Goal: Task Accomplishment & Management: Use online tool/utility

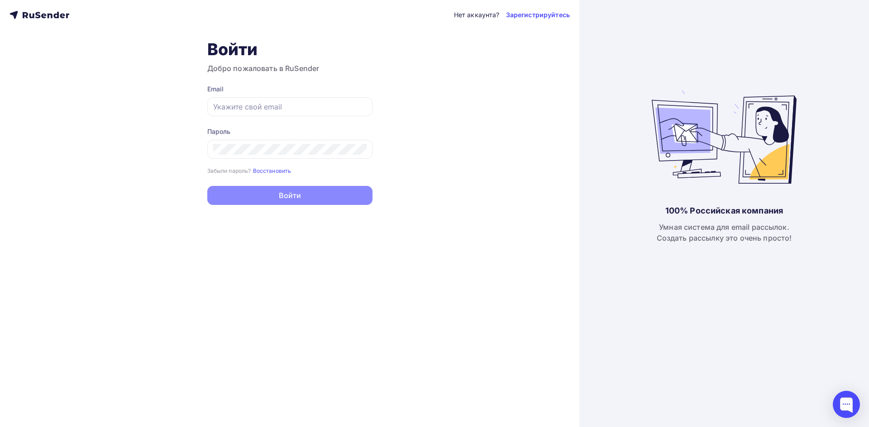
type input "[EMAIL_ADDRESS][DOMAIN_NAME]"
click at [316, 196] on button "Войти" at bounding box center [289, 195] width 165 height 19
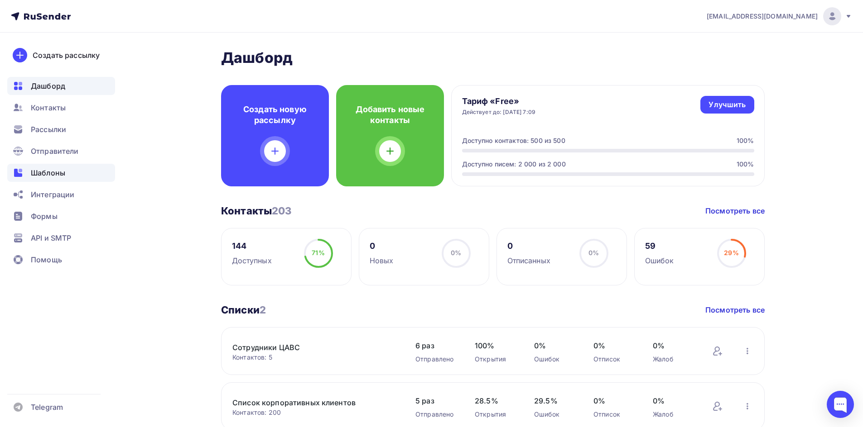
click at [62, 173] on span "Шаблоны" at bounding box center [48, 173] width 34 height 11
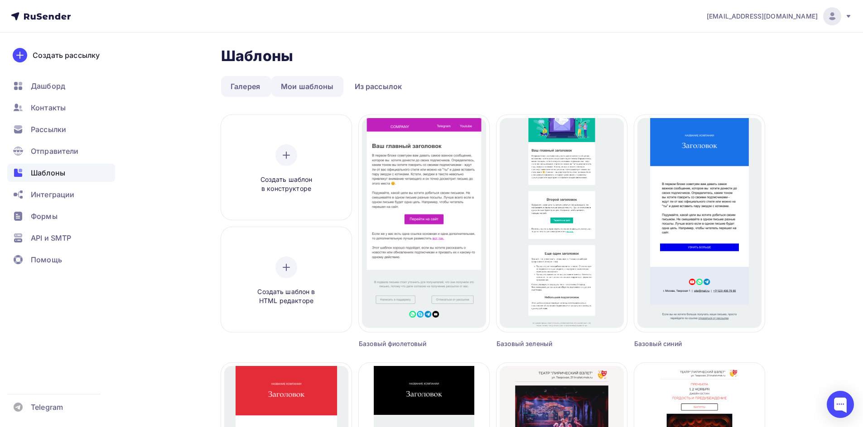
click at [305, 89] on link "Мои шаблоны" at bounding box center [307, 86] width 72 height 21
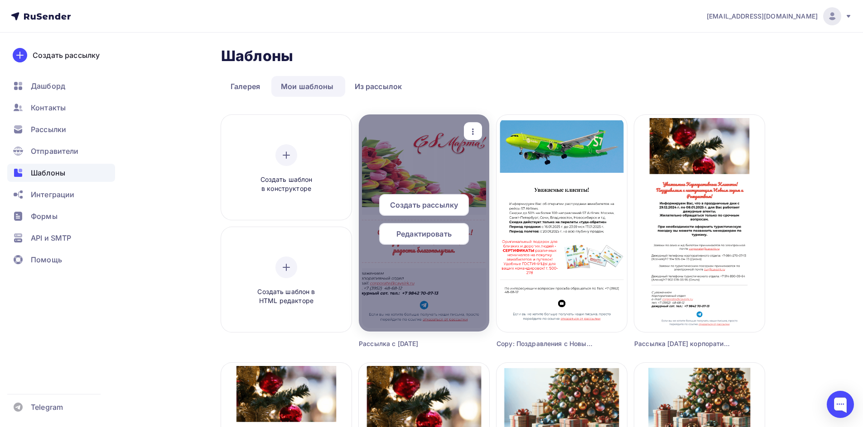
click at [474, 134] on icon "button" at bounding box center [473, 132] width 2 height 6
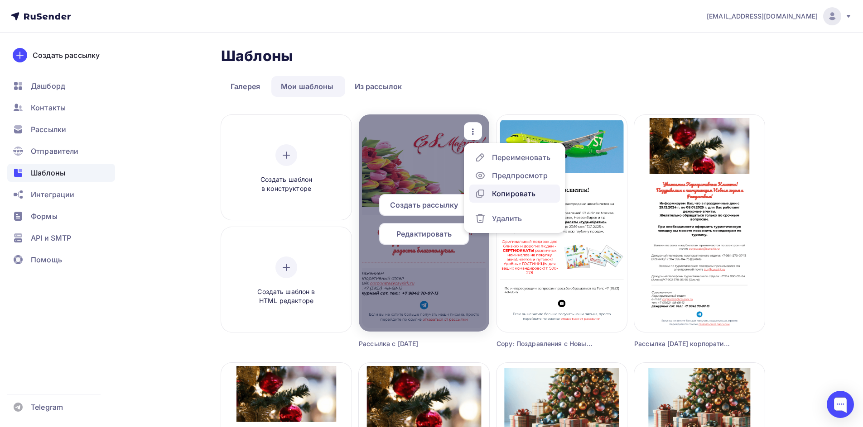
click at [512, 198] on div "Копировать" at bounding box center [513, 193] width 43 height 11
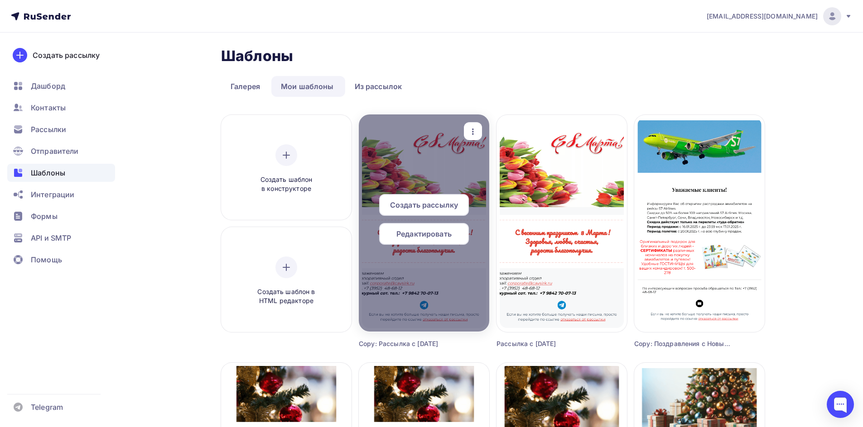
click at [422, 233] on span "Редактировать" at bounding box center [423, 234] width 55 height 11
